Goal: Task Accomplishment & Management: Complete application form

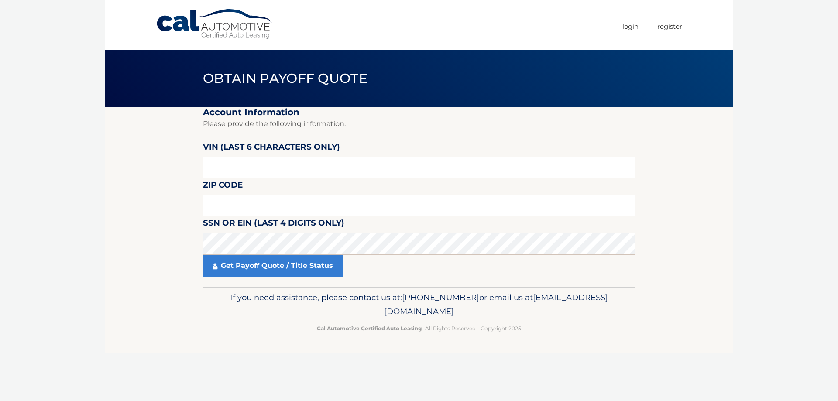
click at [271, 171] on input "text" at bounding box center [419, 168] width 432 height 22
type input "168236"
type input "11797"
click at [228, 358] on div "Cal Automotive Menu Login Register Obtain Payoff Quote ×" at bounding box center [419, 200] width 628 height 401
click at [265, 276] on link "Get Payoff Quote / Title Status" at bounding box center [273, 266] width 140 height 22
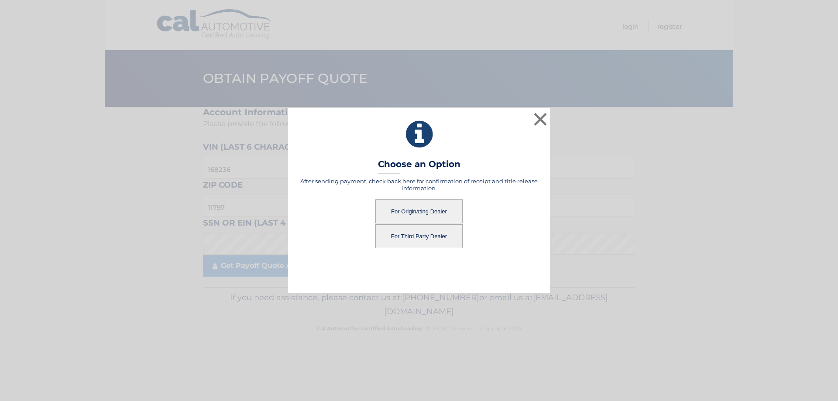
click at [265, 265] on div "× Choose an Option After sending payment, check back here for confirmation of r…" at bounding box center [418, 200] width 831 height 185
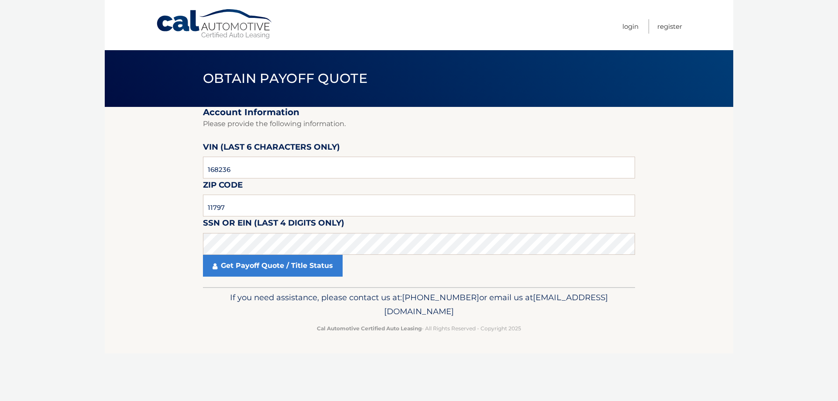
click at [265, 265] on link "Get Payoff Quote / Title Status" at bounding box center [273, 266] width 140 height 22
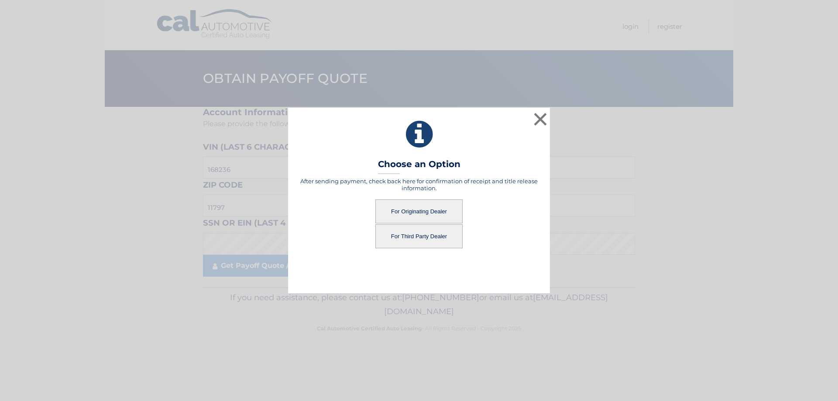
click at [421, 210] on button "For Originating Dealer" at bounding box center [418, 211] width 87 height 24
click at [430, 212] on button "For Originating Dealer" at bounding box center [418, 211] width 87 height 24
